Goal: Transaction & Acquisition: Download file/media

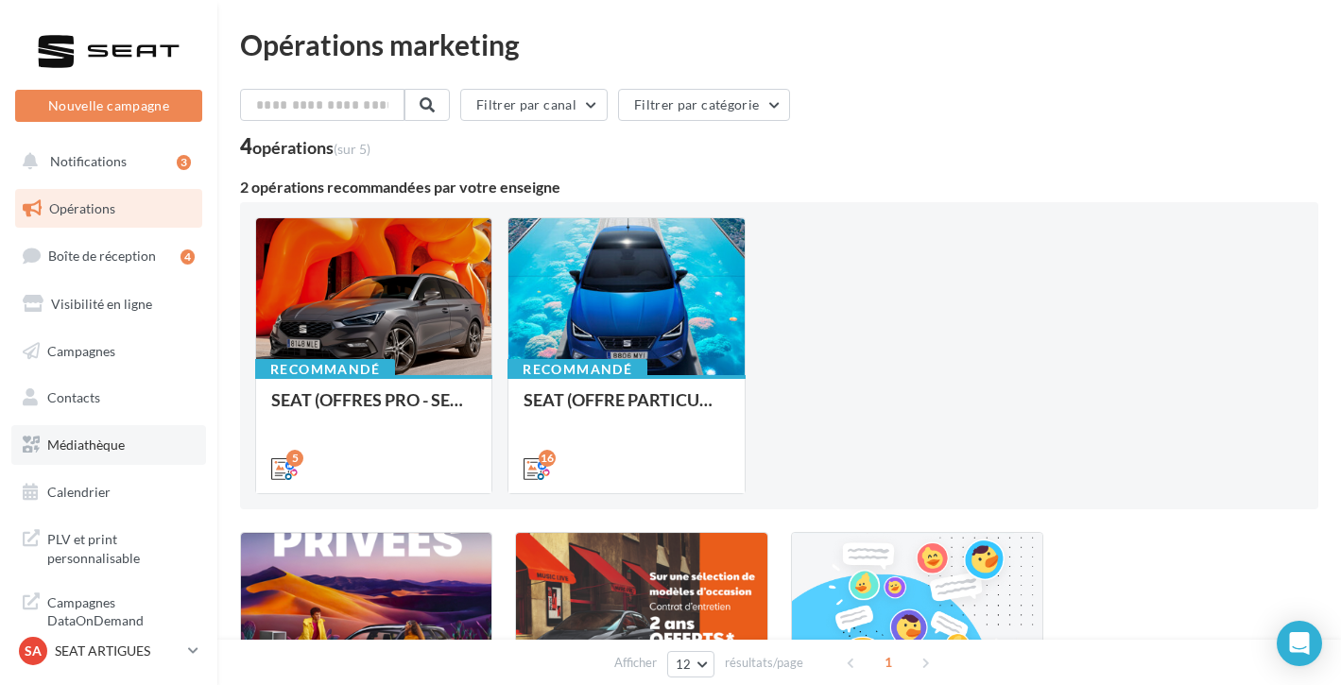
click at [123, 437] on span "Médiathèque" at bounding box center [86, 445] width 78 height 16
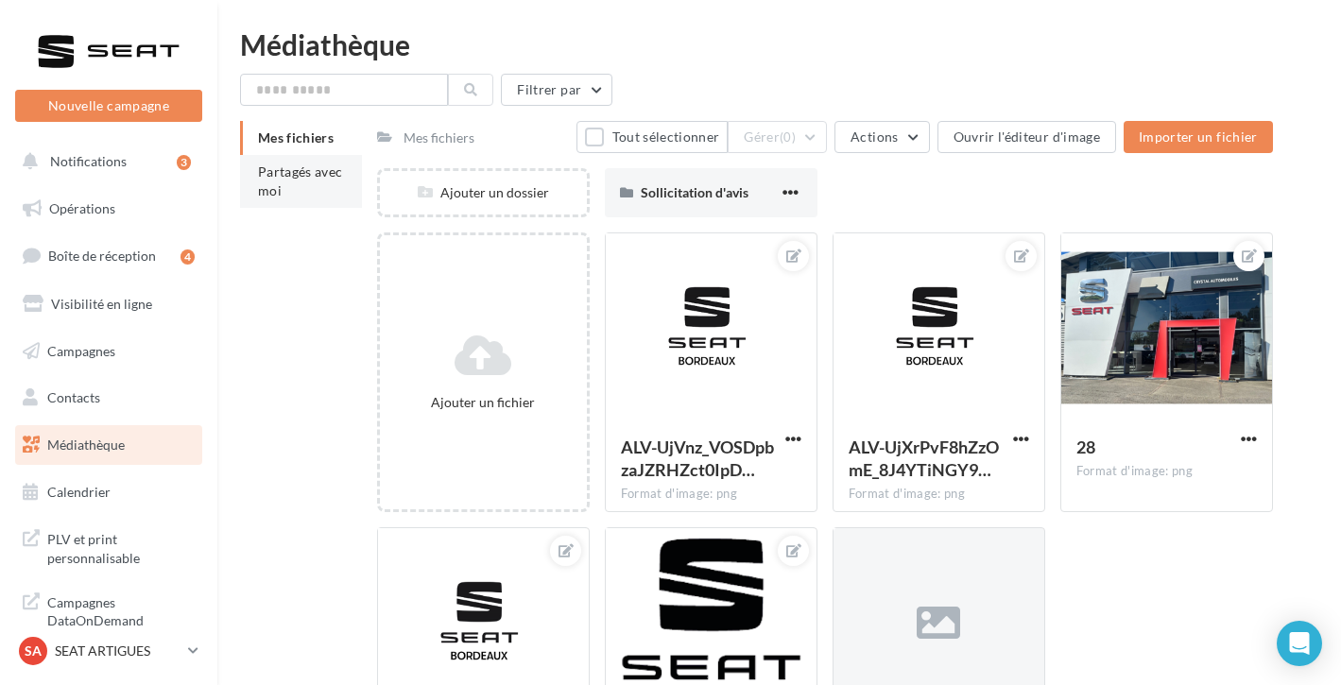
click at [334, 187] on li "Partagés avec moi" at bounding box center [301, 181] width 122 height 53
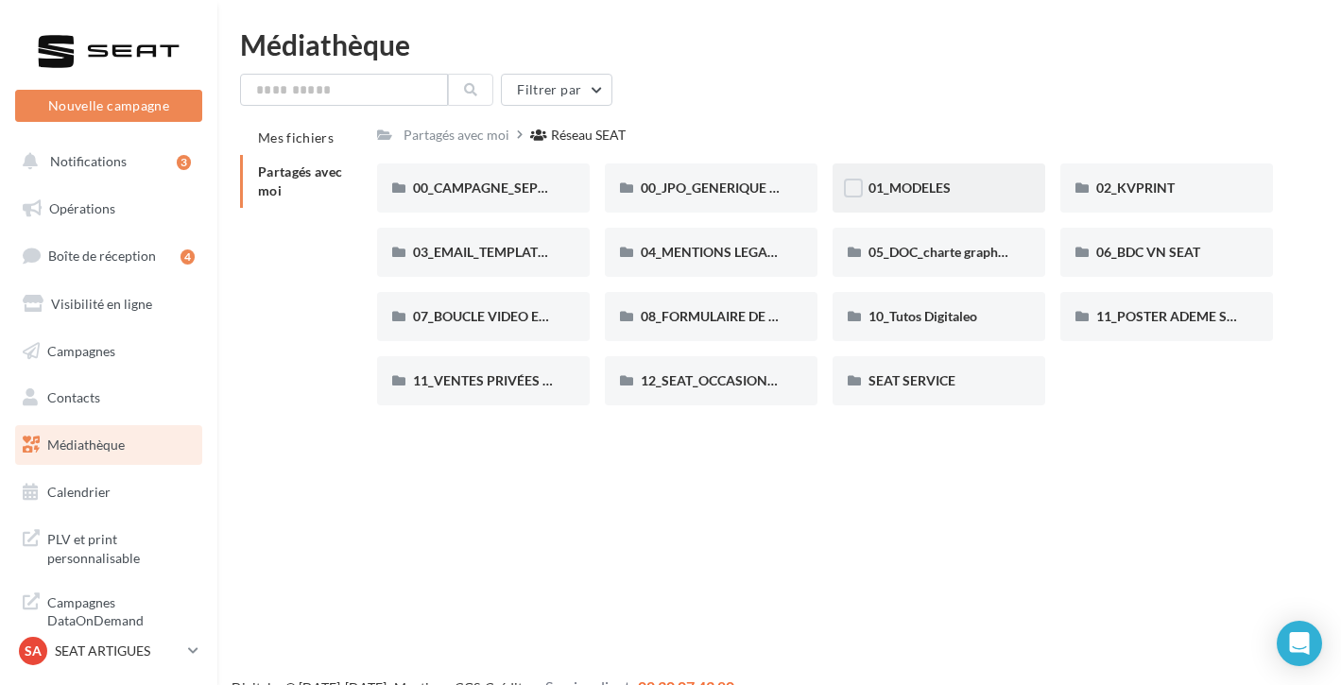
click at [976, 183] on div "01_MODELES" at bounding box center [939, 188] width 141 height 19
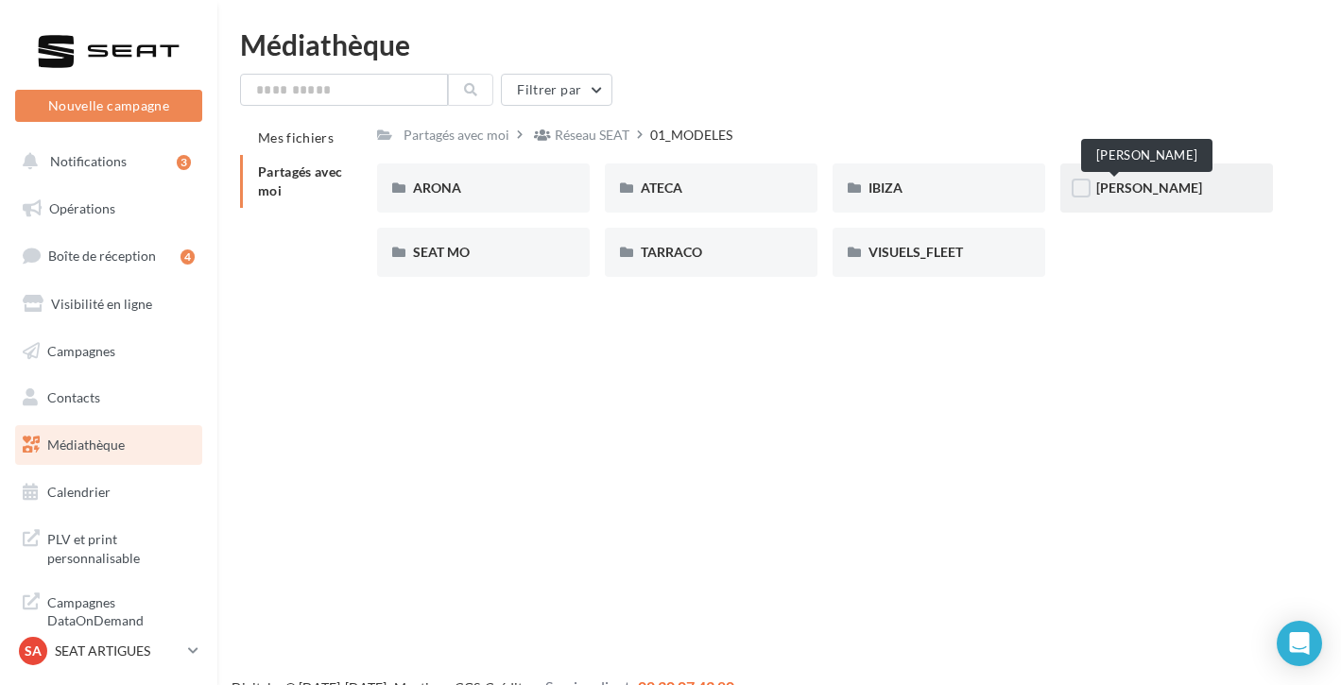
click at [1122, 192] on span "[PERSON_NAME]" at bounding box center [1149, 188] width 106 height 16
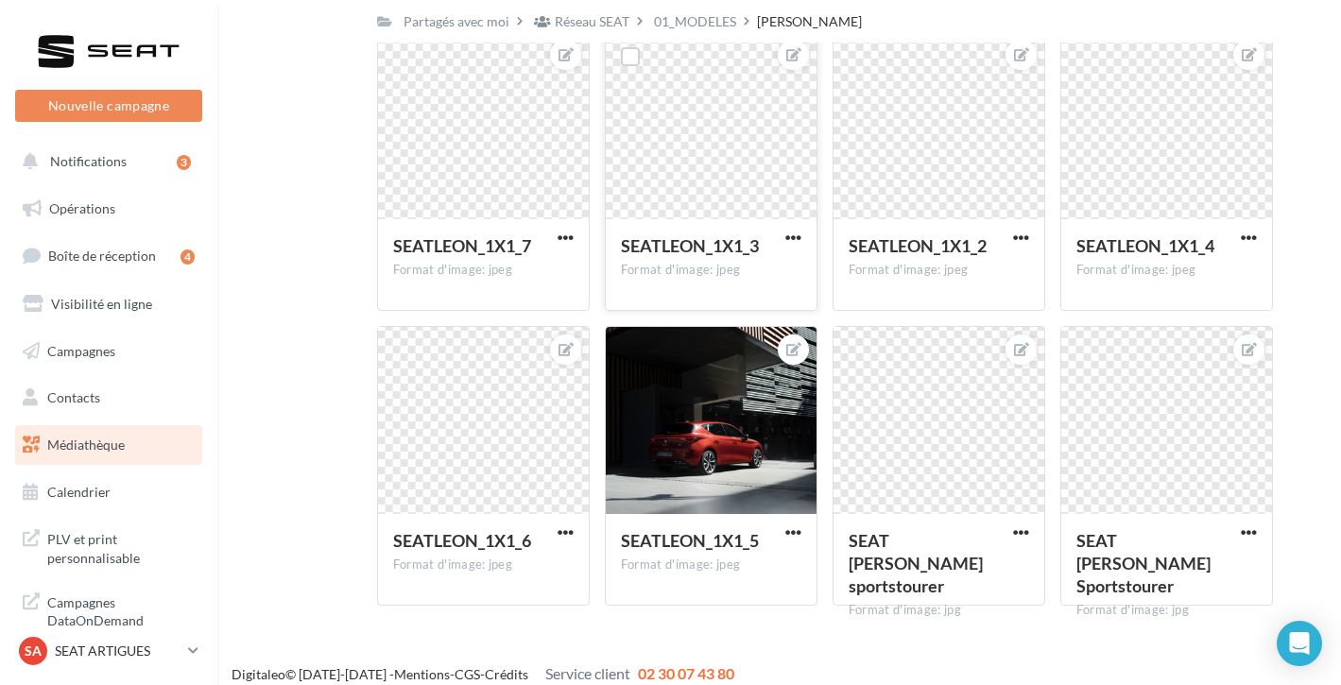
scroll to position [1410, 0]
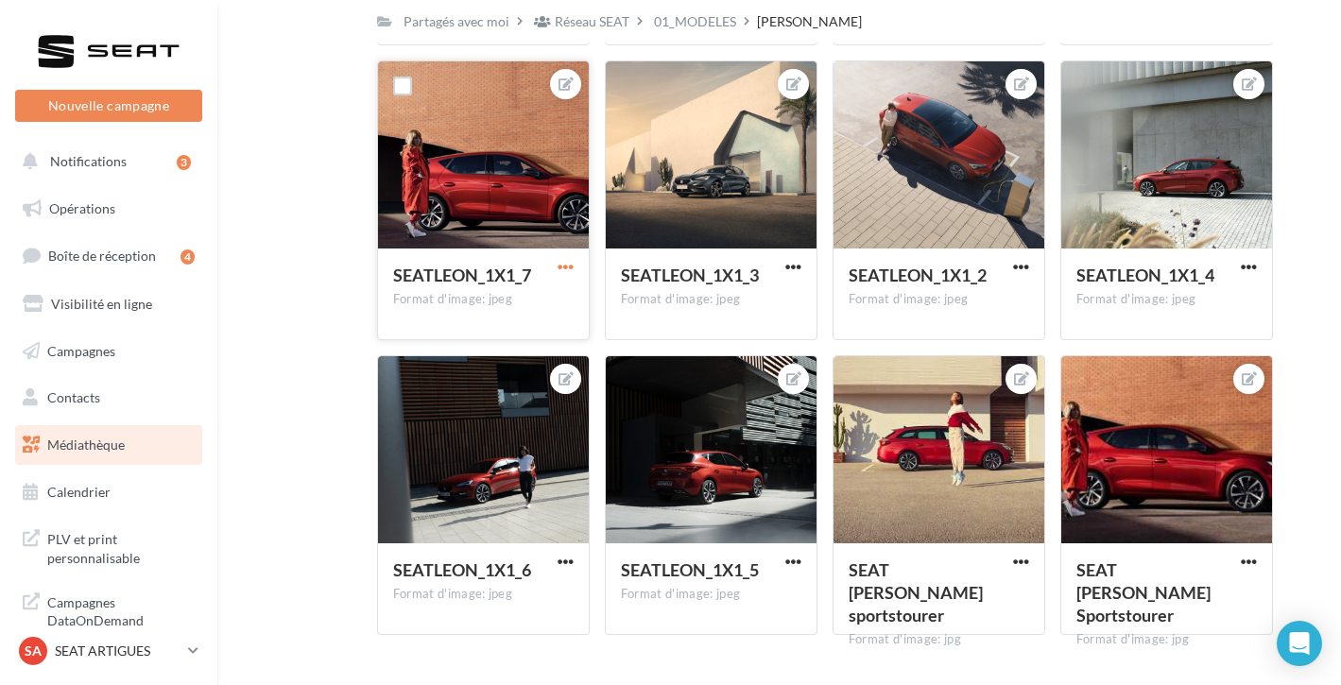
click at [565, 266] on span "button" at bounding box center [566, 267] width 16 height 16
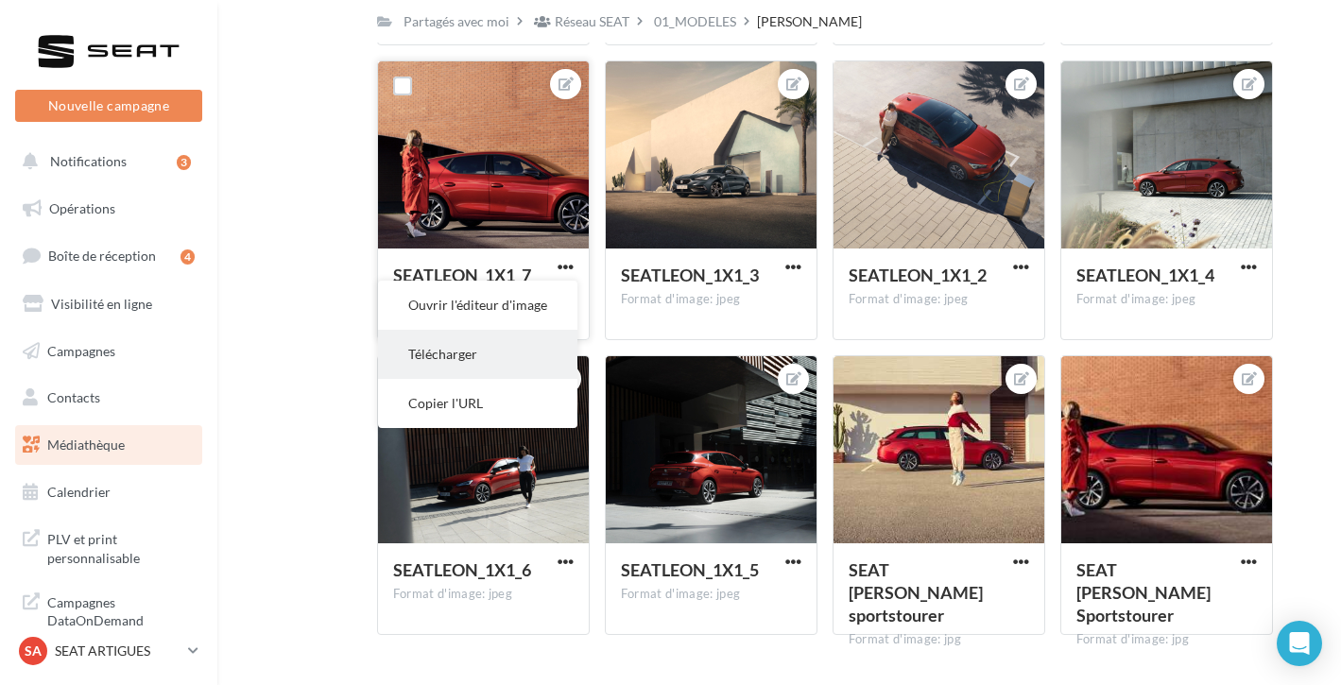
click at [510, 358] on button "Télécharger" at bounding box center [477, 354] width 199 height 49
